Goal: Information Seeking & Learning: Find specific page/section

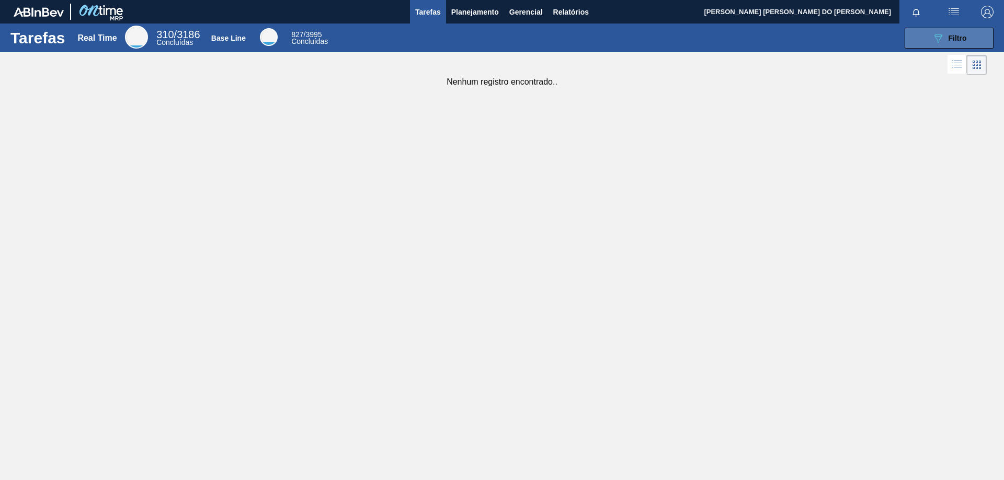
click at [966, 45] on button "089F7B8B-B2A5-4AFE-B5C0-19BA573D28AC Filtro" at bounding box center [948, 38] width 89 height 21
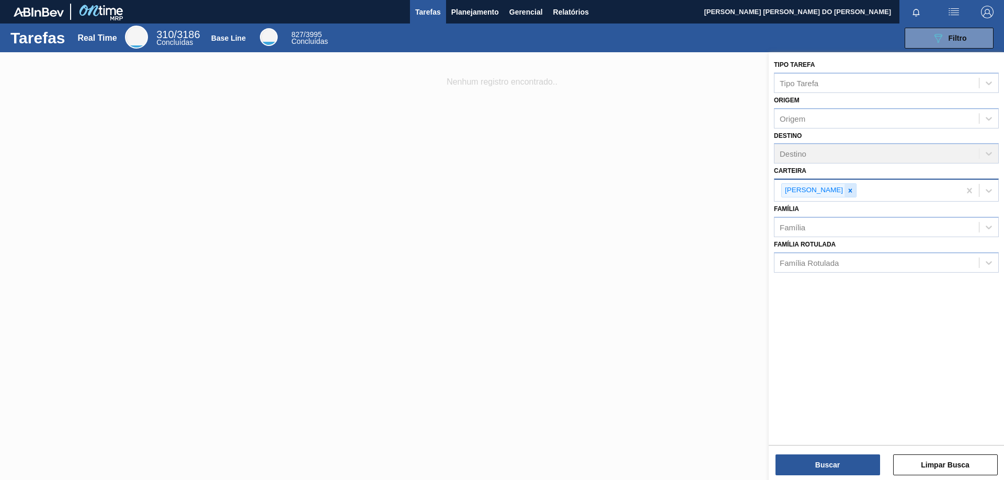
click at [846, 188] on icon at bounding box center [849, 190] width 7 height 7
click at [798, 225] on div "Família" at bounding box center [792, 224] width 26 height 9
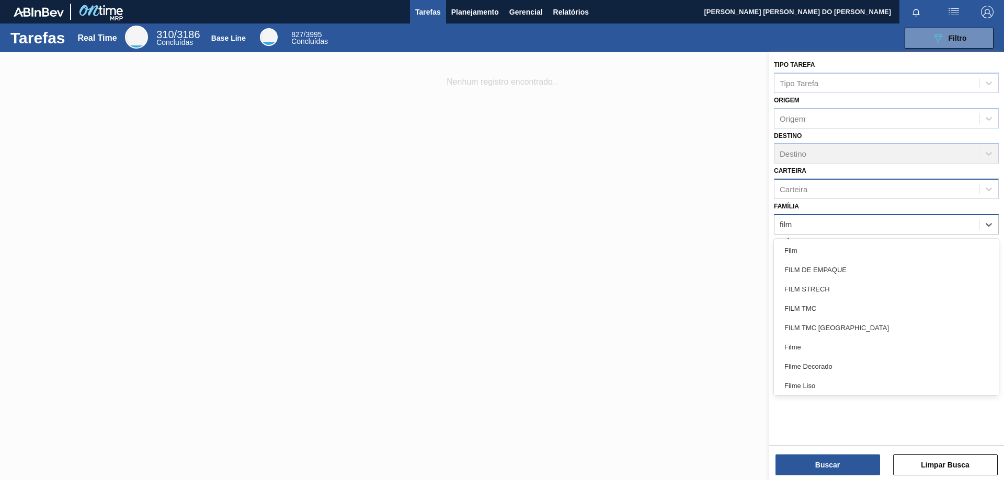
type input "filme"
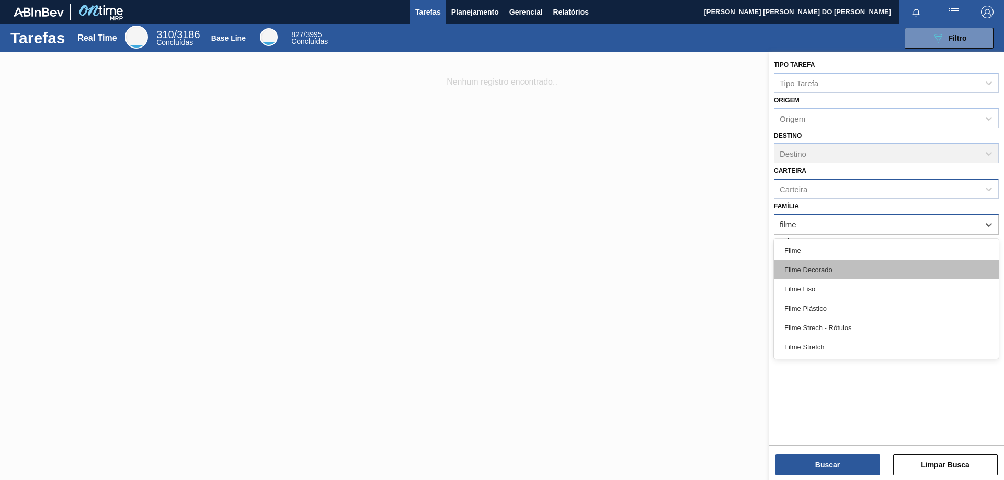
click at [818, 269] on div "Filme Decorado" at bounding box center [886, 269] width 225 height 19
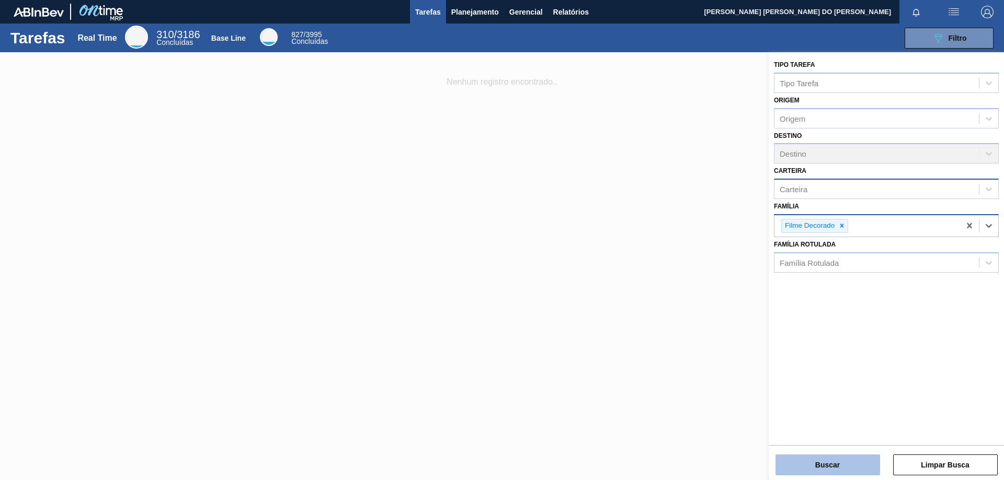
click at [840, 460] on button "Buscar" at bounding box center [827, 465] width 105 height 21
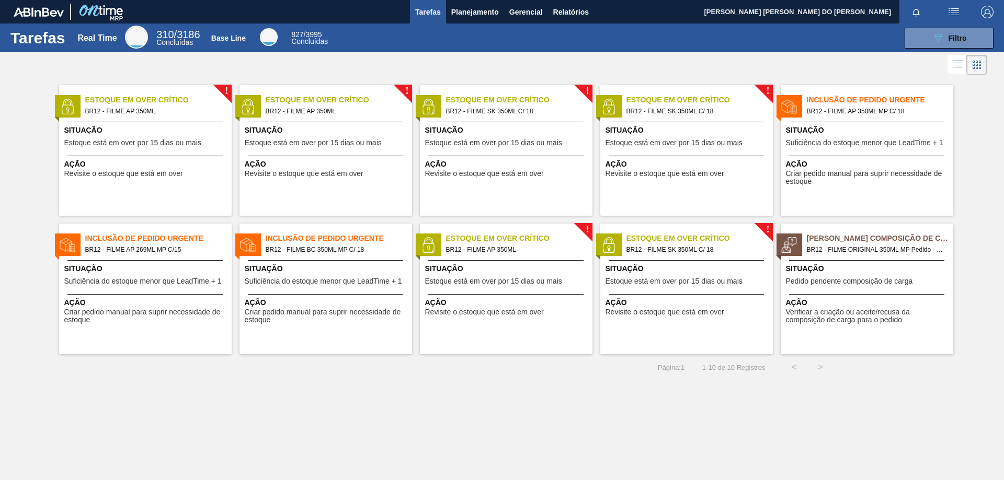
click at [166, 241] on span "Inclusão de Pedido Urgente" at bounding box center [158, 238] width 146 height 11
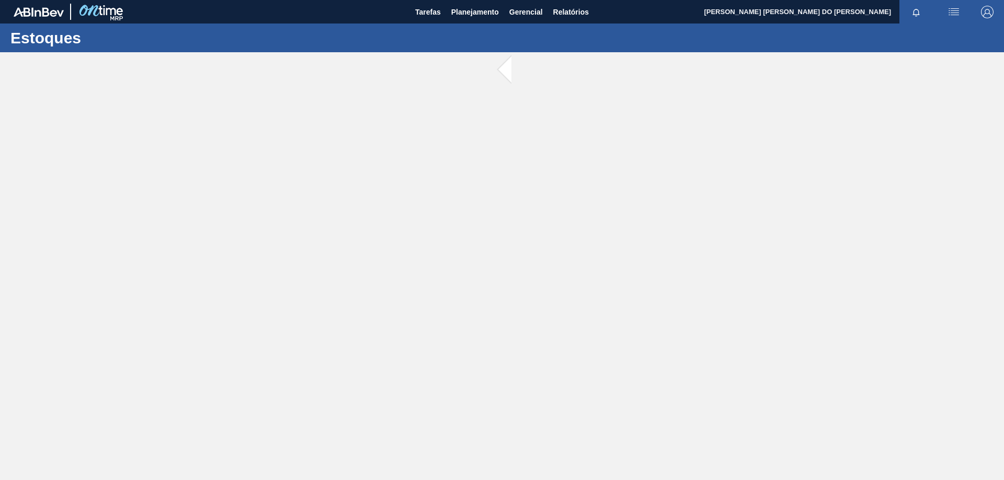
click at [166, 241] on main "Tarefas Planejamento Gerencial Relatórios WEBER OLIVEIRA DO PRADO Marcar todas …" at bounding box center [502, 240] width 1004 height 480
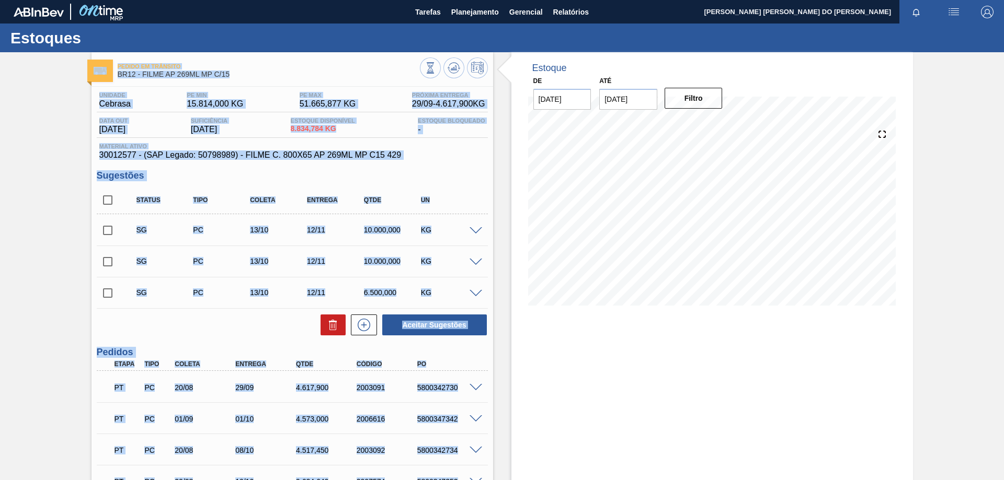
click at [454, 159] on span "30012577 - (SAP Legado: 50798989) - FILME C. 800X65 AP 269ML MP C15 429" at bounding box center [292, 155] width 386 height 9
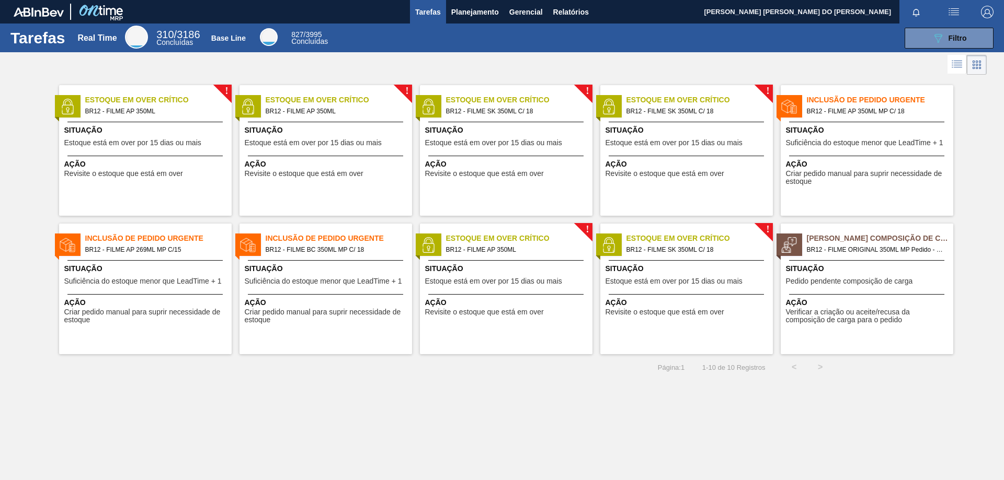
click at [701, 240] on span "Estoque em Over Crítico" at bounding box center [699, 238] width 146 height 11
click at [955, 39] on span "Filtro" at bounding box center [957, 38] width 18 height 8
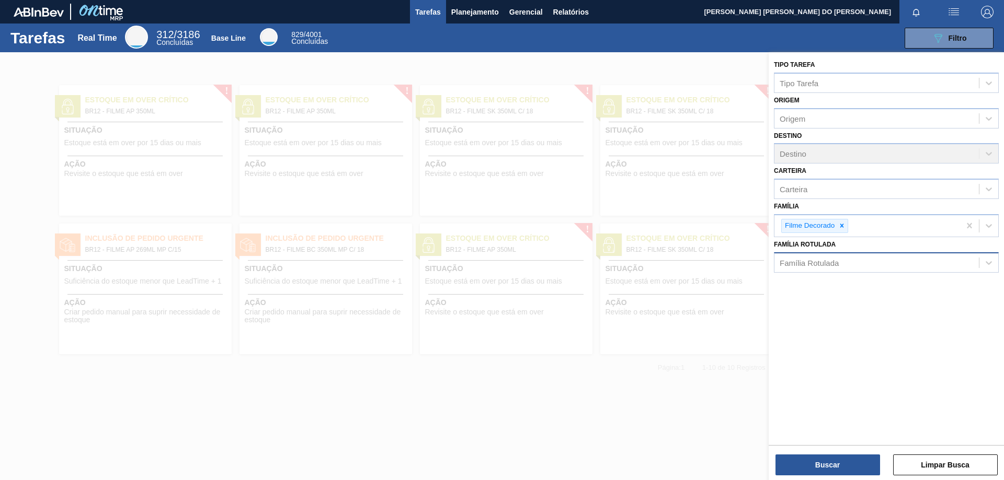
click at [841, 259] on div "Família Rotulada" at bounding box center [876, 262] width 204 height 15
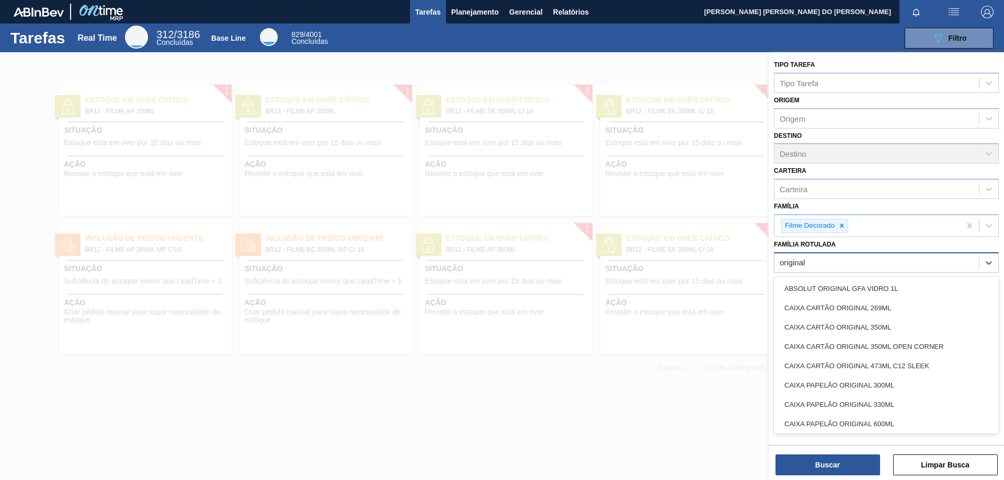
type Rotulada "original"
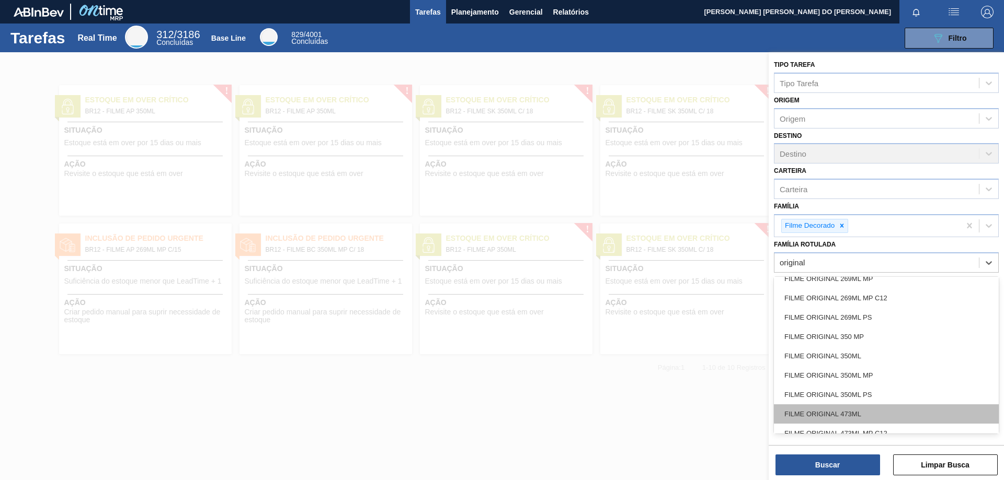
scroll to position [209, 0]
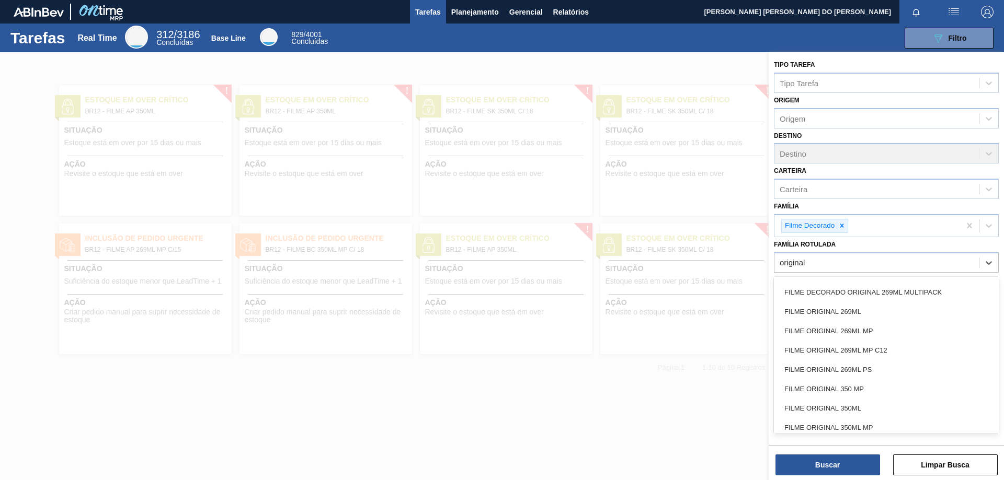
click at [859, 329] on div "FILME ORIGINAL 269ML MP" at bounding box center [886, 330] width 225 height 19
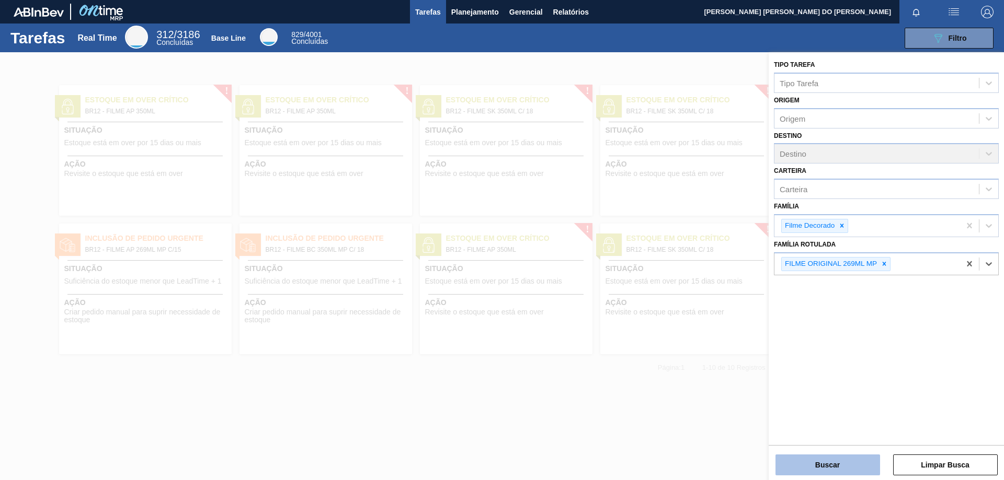
click at [857, 465] on button "Buscar" at bounding box center [827, 465] width 105 height 21
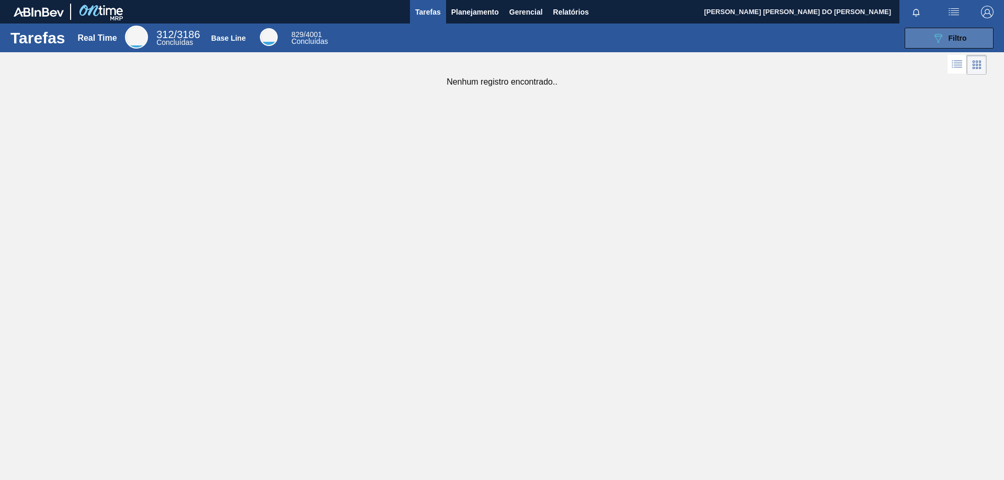
click at [962, 42] on span "Filtro" at bounding box center [957, 38] width 18 height 8
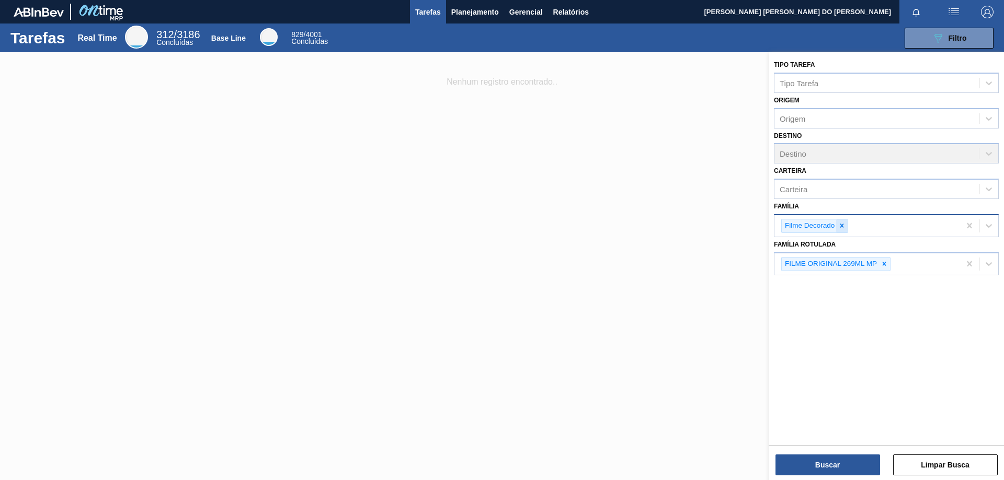
click at [842, 226] on icon at bounding box center [842, 226] width 4 height 4
click at [841, 226] on div "Família" at bounding box center [876, 224] width 204 height 15
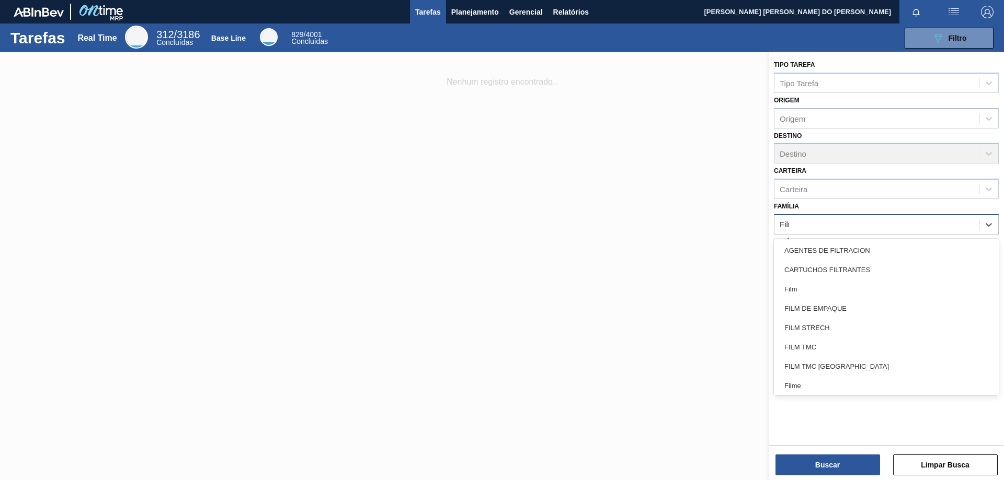
type input "Filme"
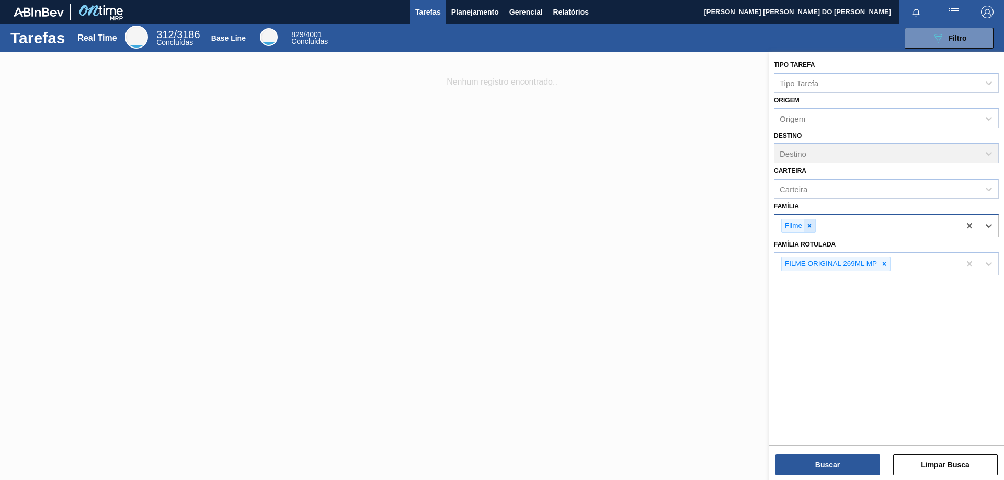
click at [811, 225] on icon at bounding box center [808, 225] width 7 height 7
click at [884, 261] on icon at bounding box center [884, 262] width 4 height 4
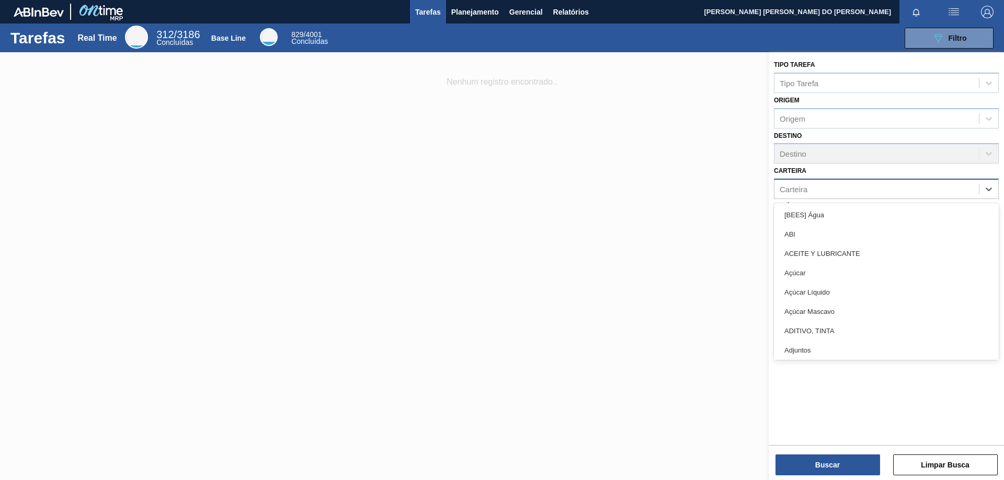
click at [805, 191] on div "Carteira" at bounding box center [793, 189] width 28 height 9
click at [813, 194] on div "Carteira" at bounding box center [876, 189] width 204 height 15
type input "fil"
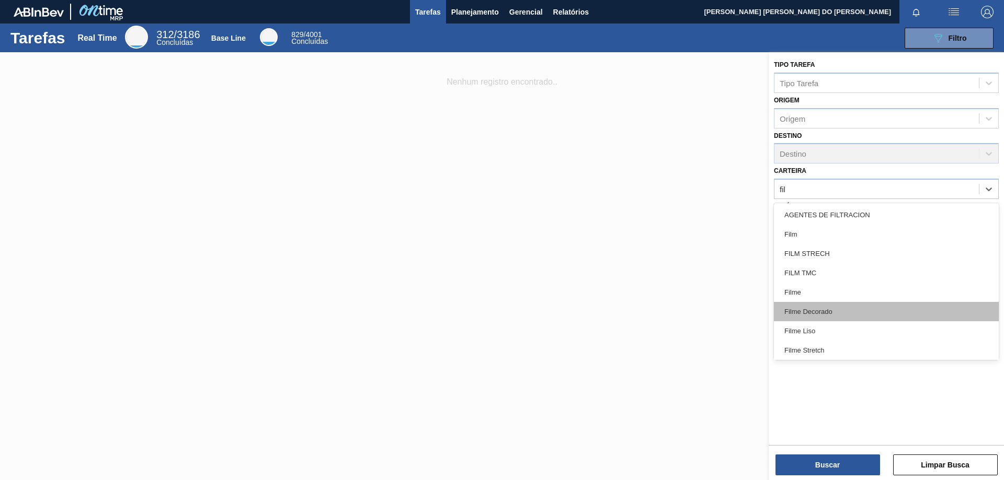
click at [810, 315] on div "Filme Decorado" at bounding box center [886, 311] width 225 height 19
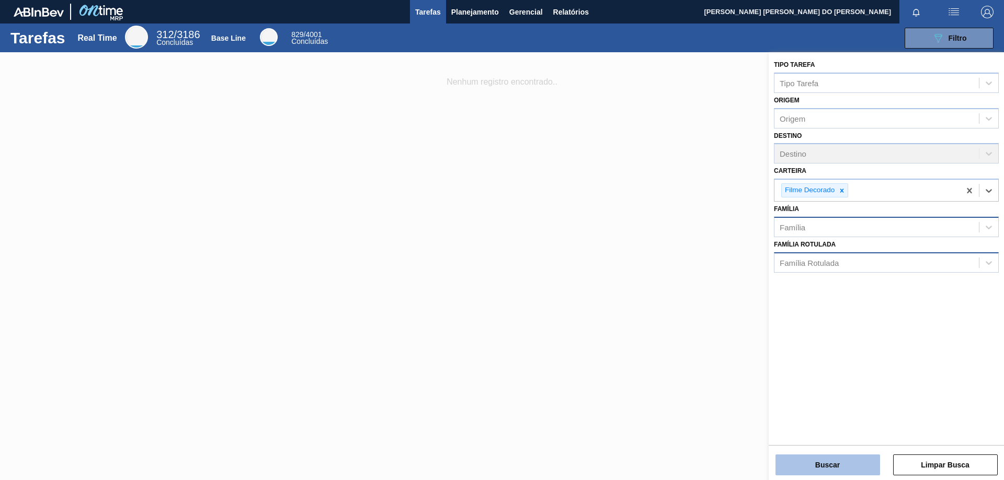
click at [852, 470] on button "Buscar" at bounding box center [827, 465] width 105 height 21
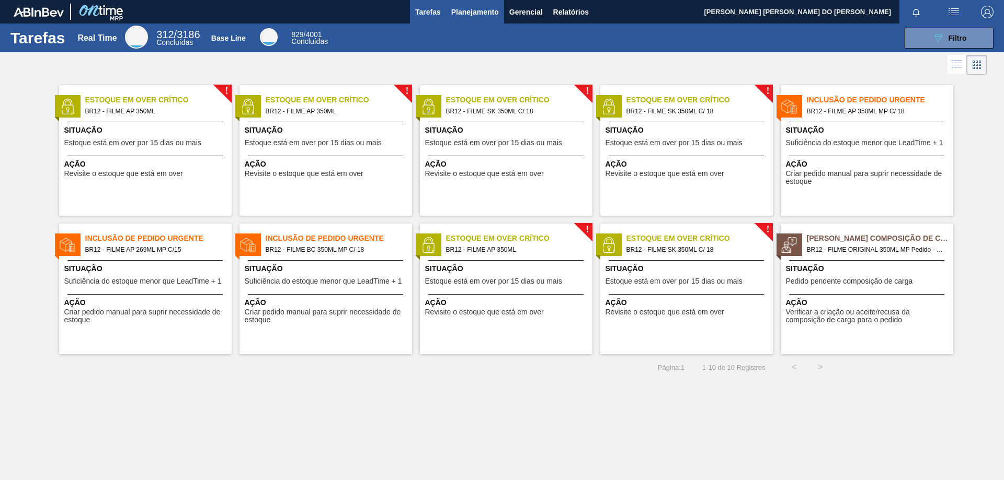
click at [479, 10] on span "Planejamento" at bounding box center [475, 12] width 48 height 13
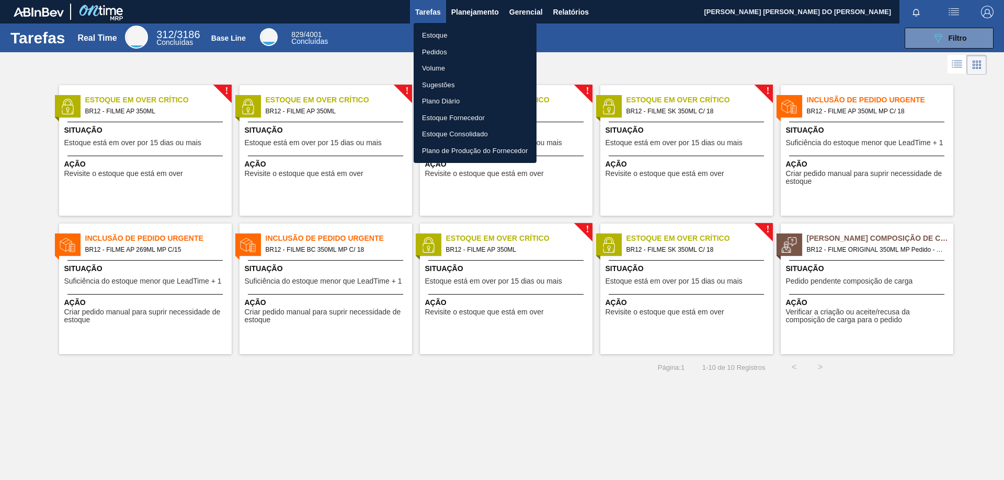
click at [440, 54] on li "Pedidos" at bounding box center [474, 52] width 123 height 17
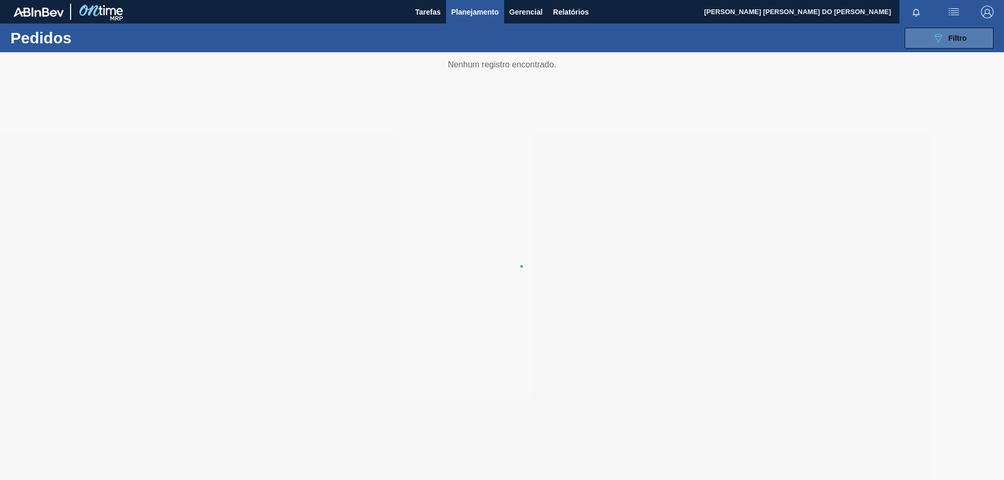
click at [962, 40] on span "Filtro" at bounding box center [957, 38] width 18 height 8
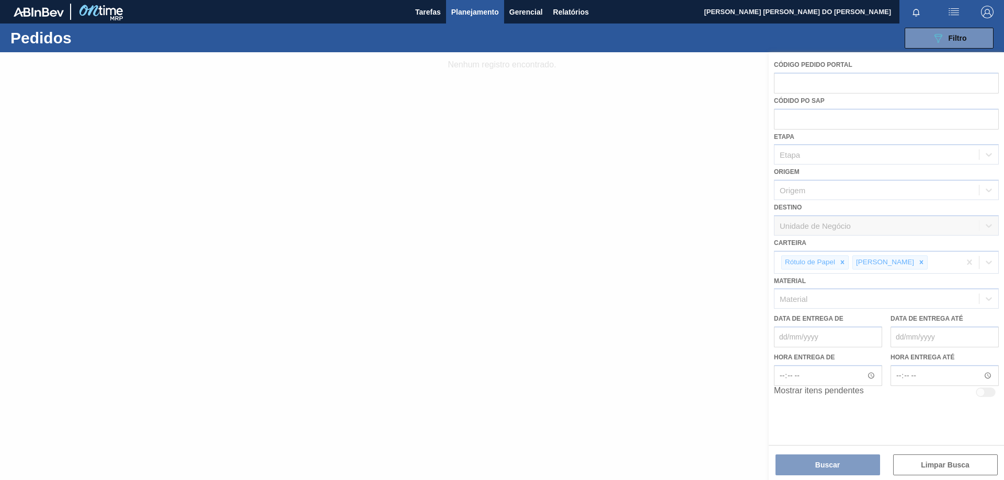
click at [907, 261] on div at bounding box center [502, 266] width 1004 height 428
click at [901, 262] on div at bounding box center [502, 266] width 1004 height 428
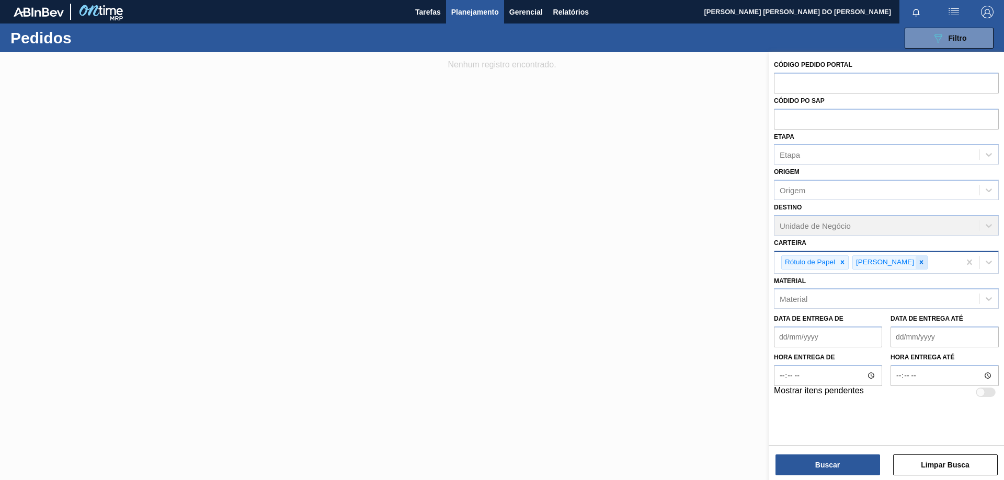
click at [917, 262] on icon at bounding box center [920, 262] width 7 height 7
click at [840, 261] on icon at bounding box center [841, 262] width 7 height 7
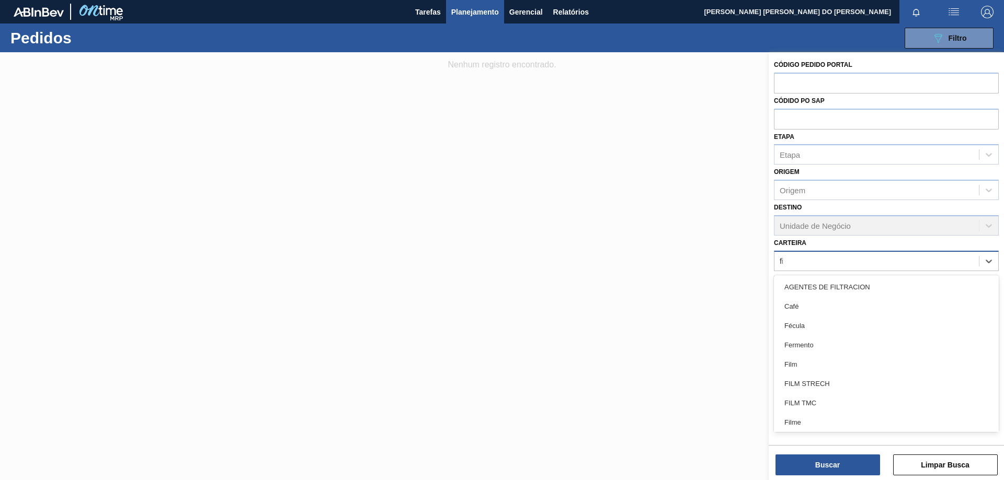
type input "fil"
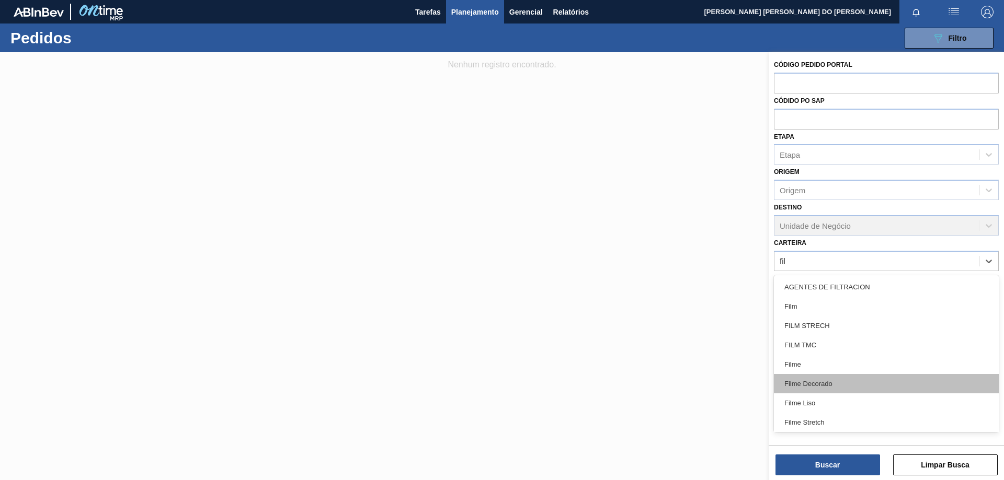
click at [821, 379] on div "Filme Decorado" at bounding box center [886, 383] width 225 height 19
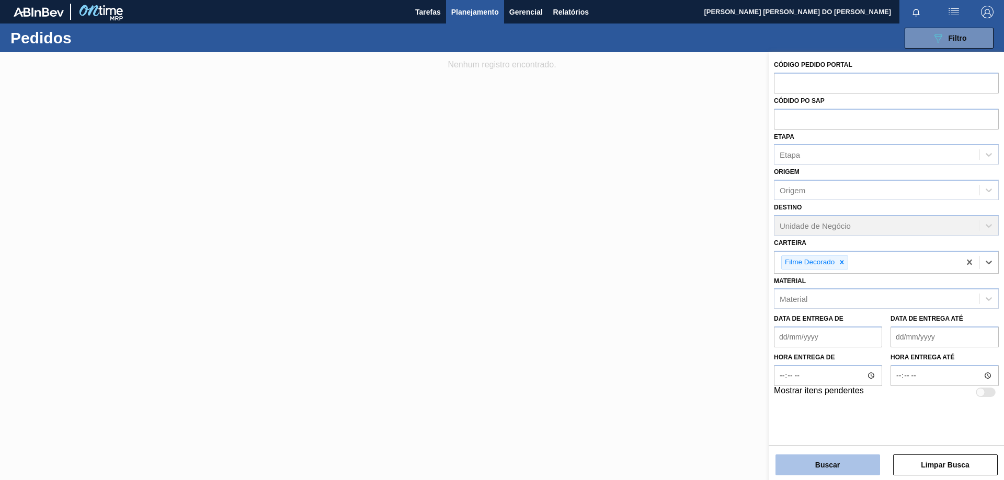
click at [830, 458] on button "Buscar" at bounding box center [827, 465] width 105 height 21
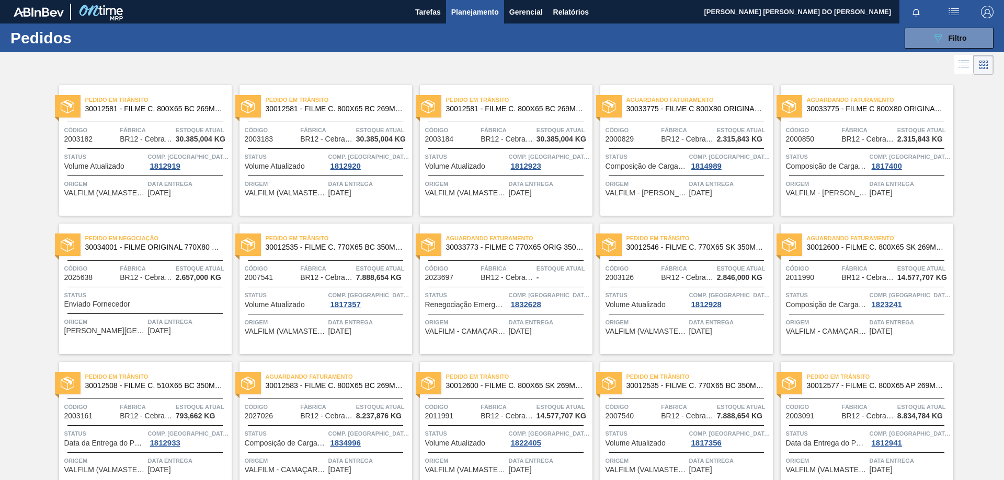
click at [711, 107] on span "30033775 - FILME C 800X80 ORIGINAL MP 269ML" at bounding box center [695, 109] width 138 height 8
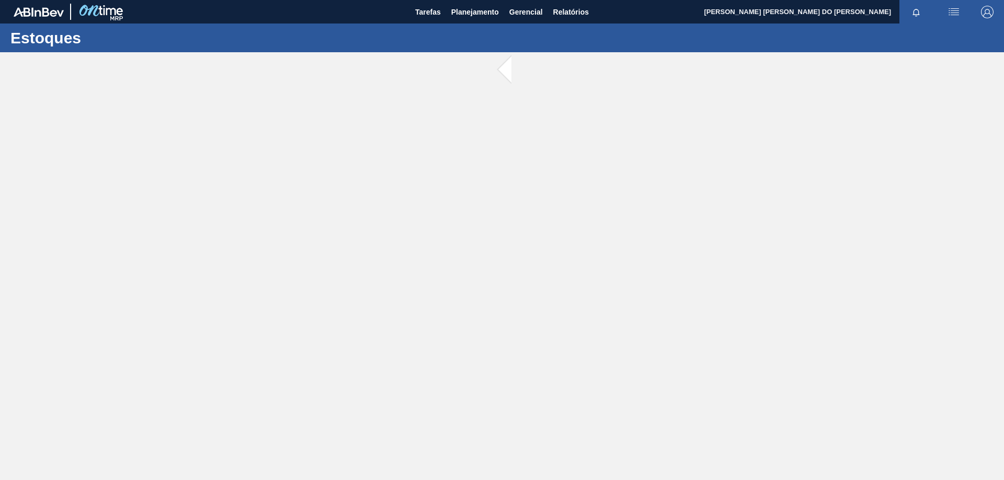
click at [711, 107] on main "Tarefas Planejamento Gerencial Relatórios WEBER OLIVEIRA DO PRADO Marcar todas …" at bounding box center [502, 240] width 1004 height 480
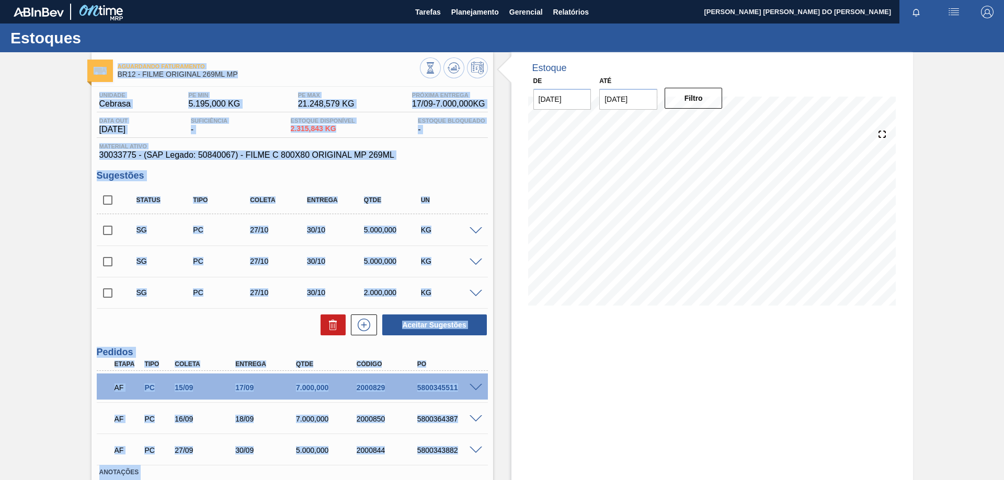
click at [456, 179] on h3 "Sugestões" at bounding box center [292, 175] width 391 height 11
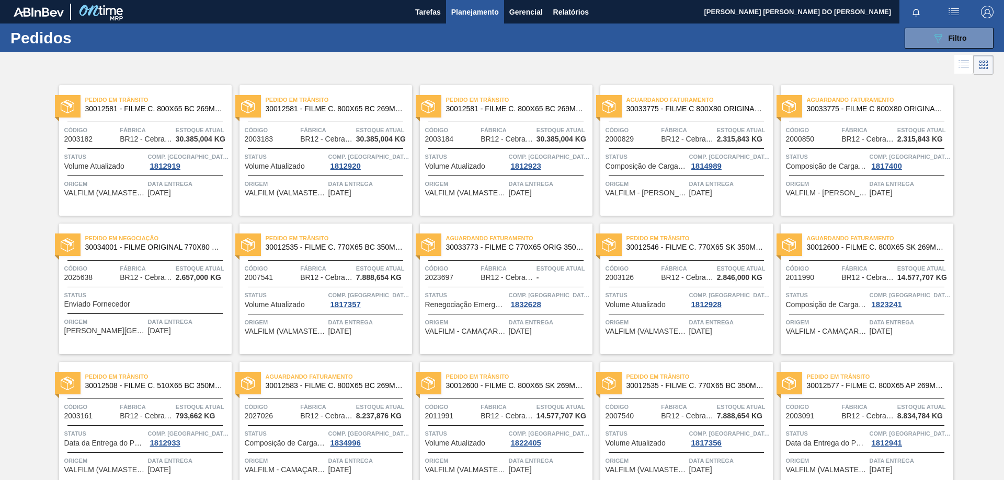
click at [495, 276] on span "BR12 - Cebrasa" at bounding box center [506, 278] width 52 height 8
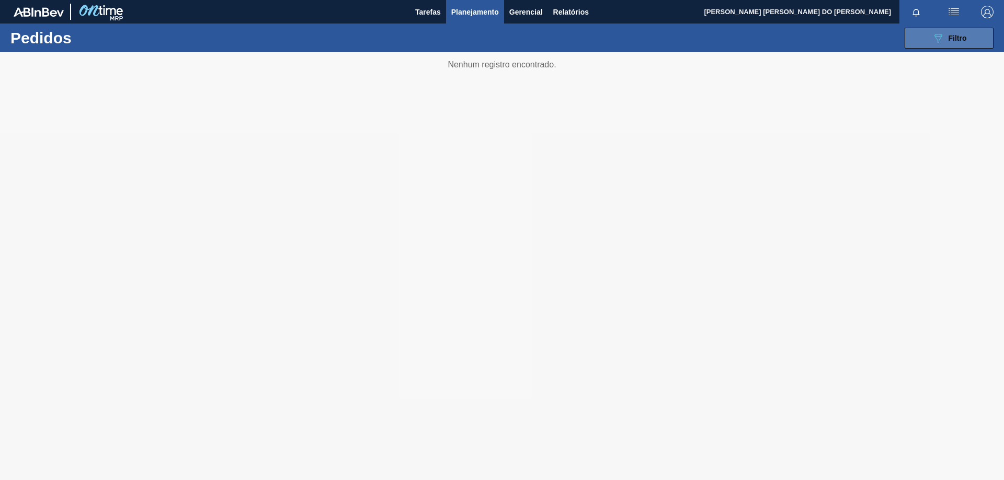
click at [953, 38] on span "Filtro" at bounding box center [957, 38] width 18 height 8
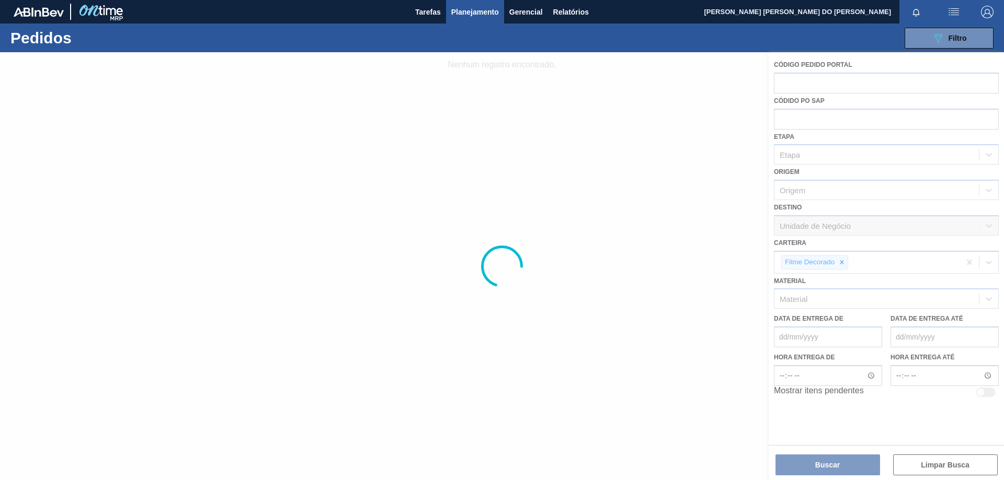
click at [843, 260] on div at bounding box center [502, 266] width 1004 height 428
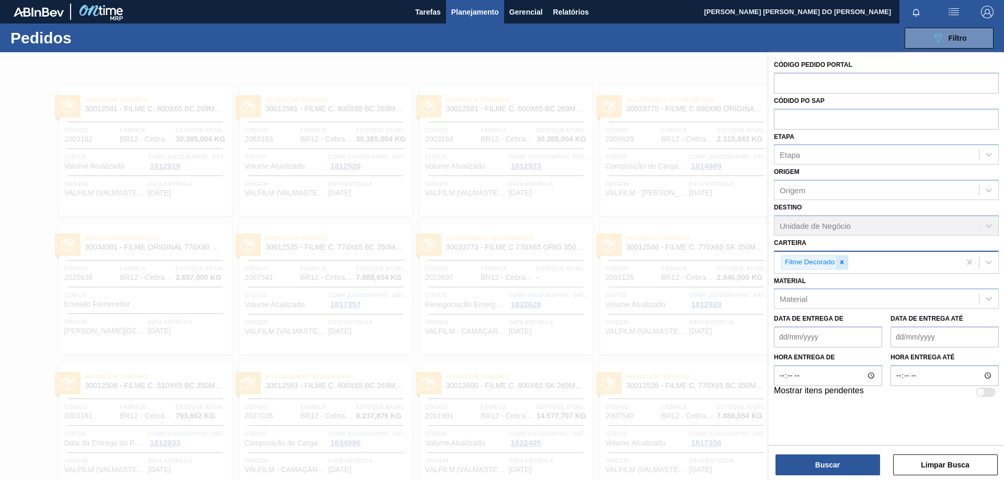
click at [843, 262] on icon at bounding box center [841, 262] width 7 height 7
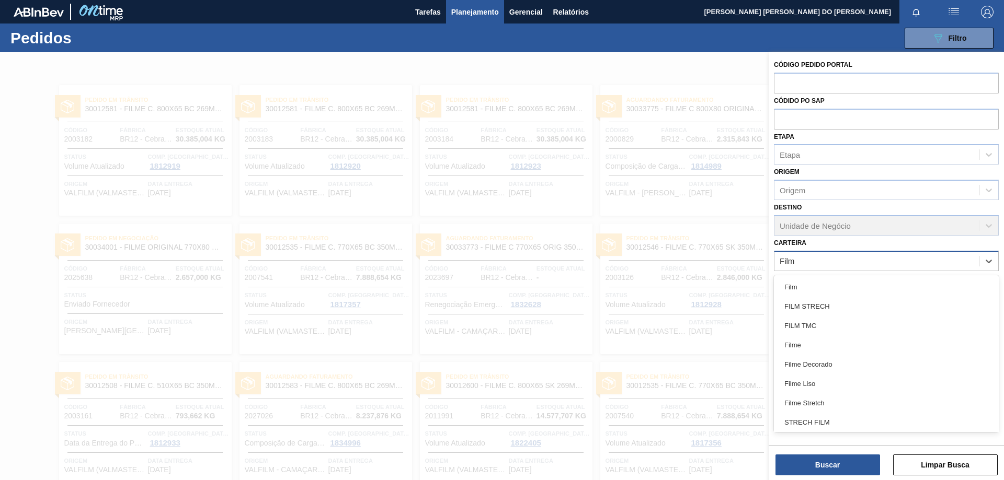
type input "Filme"
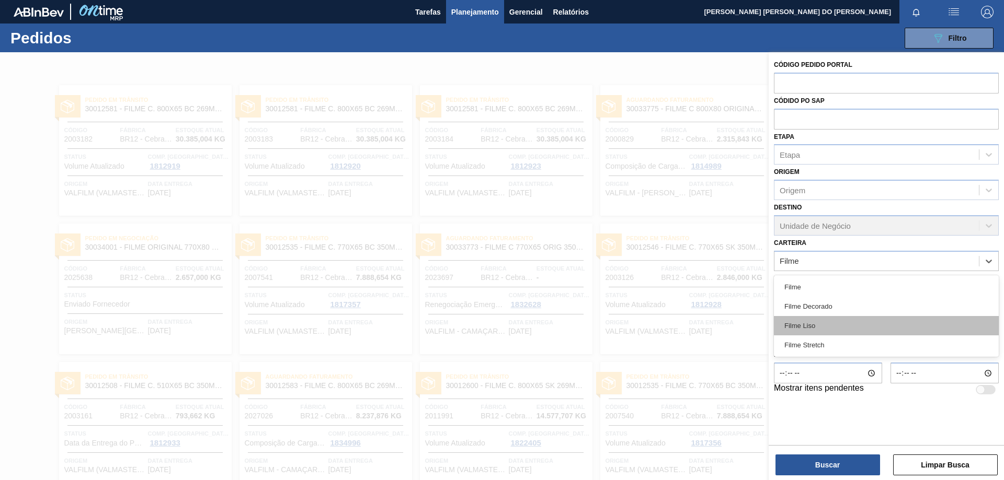
click at [819, 327] on div "Filme Liso" at bounding box center [886, 325] width 225 height 19
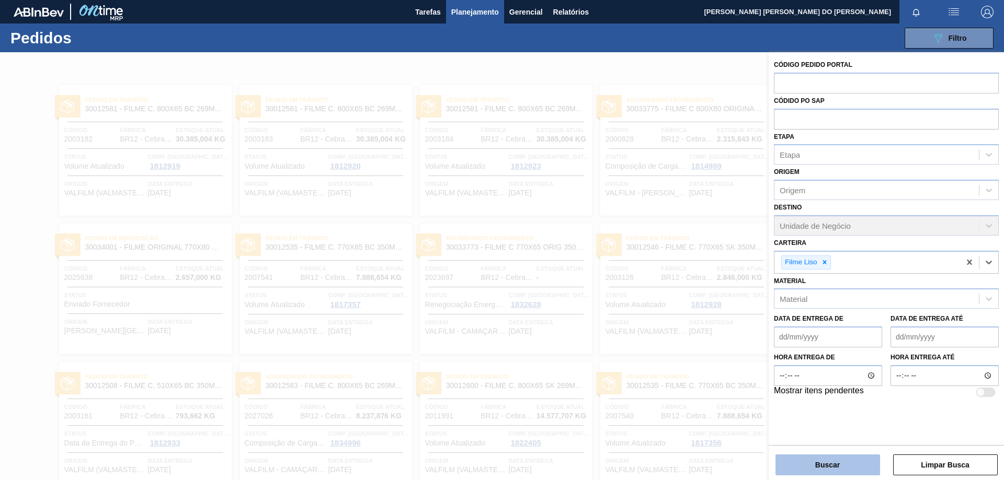
click at [854, 470] on button "Buscar" at bounding box center [827, 465] width 105 height 21
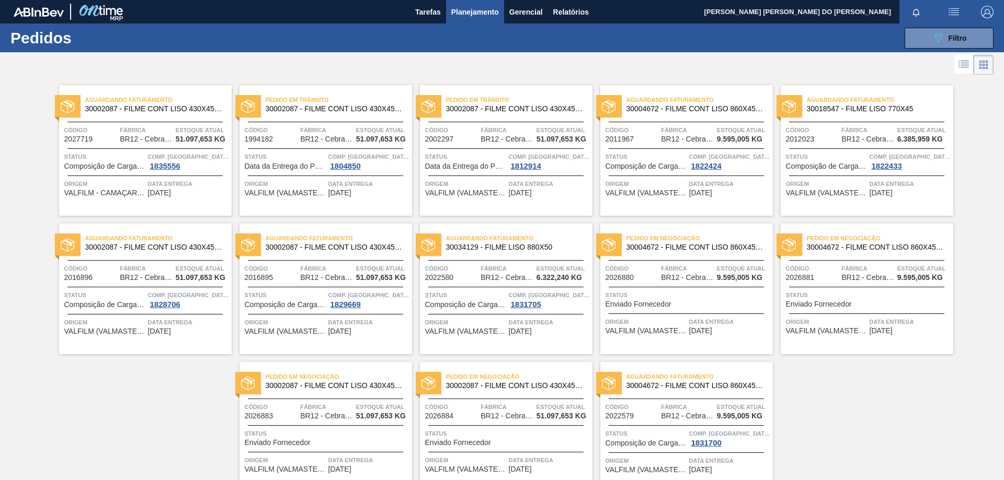
click at [673, 112] on span "30004672 - FILME CONT LISO 860X45 MICRAS" at bounding box center [695, 109] width 138 height 8
click at [673, 112] on main "Tarefas Planejamento Gerencial Relatórios [PERSON_NAME] [PERSON_NAME] DO [PERSO…" at bounding box center [502, 240] width 1004 height 480
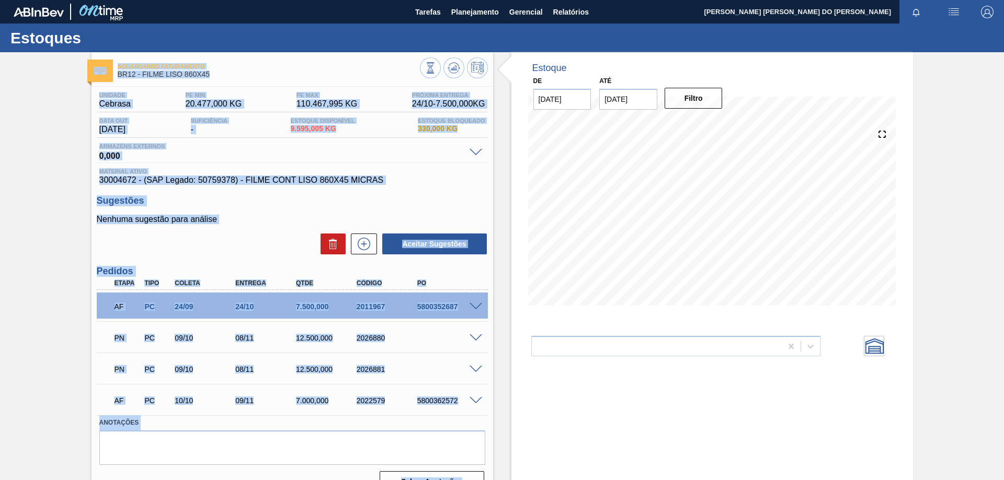
click at [238, 248] on div "Aceitar Sugestões" at bounding box center [292, 244] width 391 height 23
click at [435, 367] on div "PN PC 09/10 08/11 12.500,000 2026881" at bounding box center [289, 368] width 363 height 21
